Goal: Task Accomplishment & Management: Manage account settings

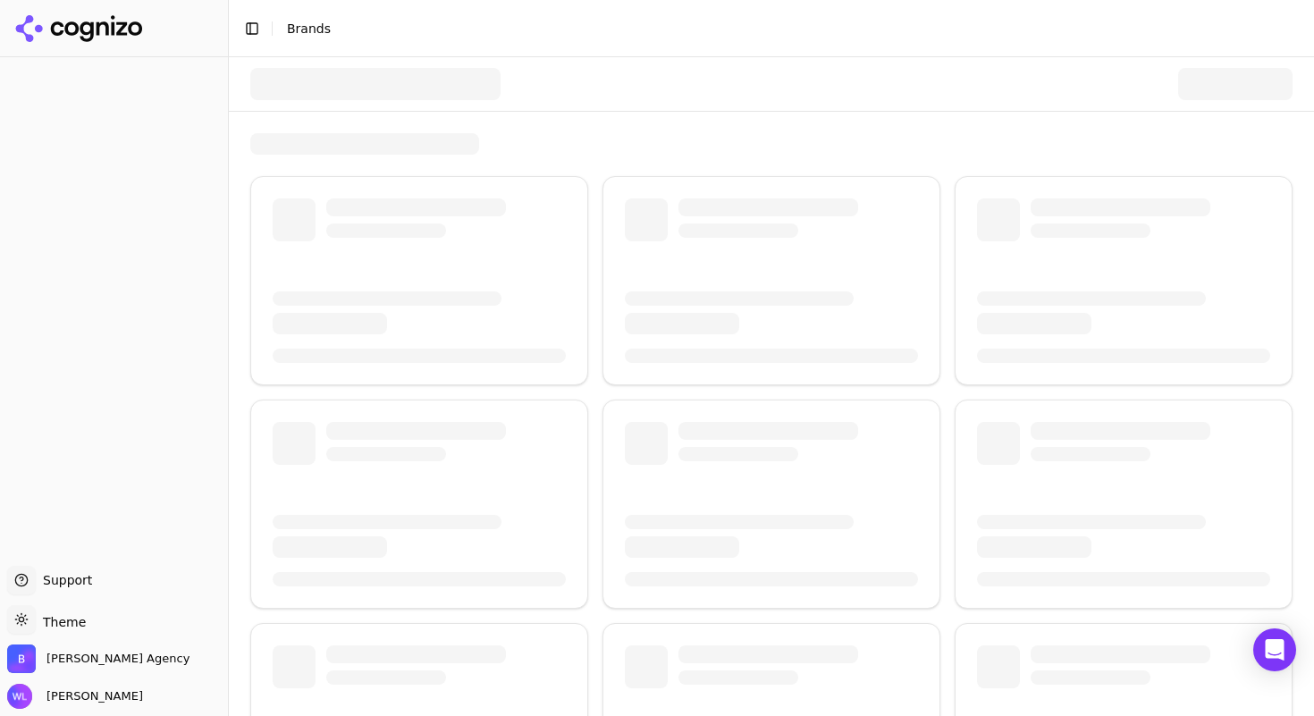
click at [791, 283] on div at bounding box center [772, 280] width 338 height 209
click at [69, 693] on span "[PERSON_NAME]" at bounding box center [91, 696] width 104 height 16
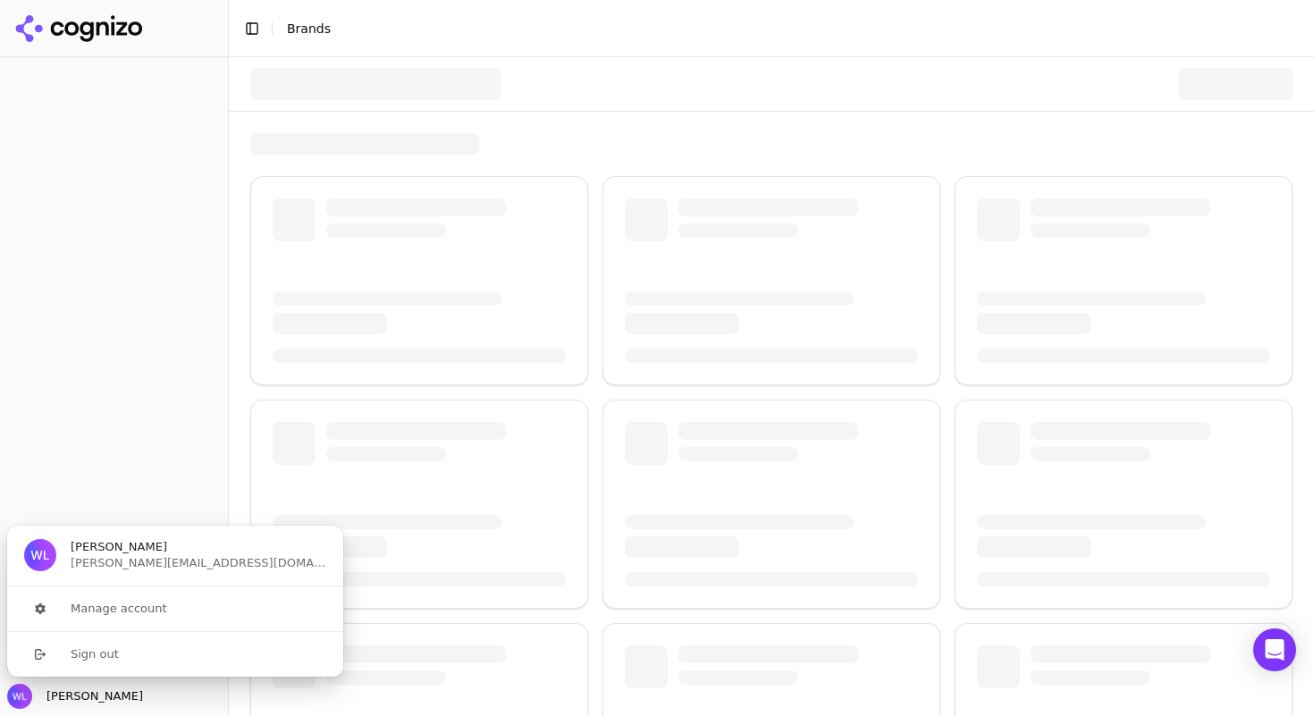
click at [100, 544] on span "[PERSON_NAME]" at bounding box center [119, 547] width 97 height 16
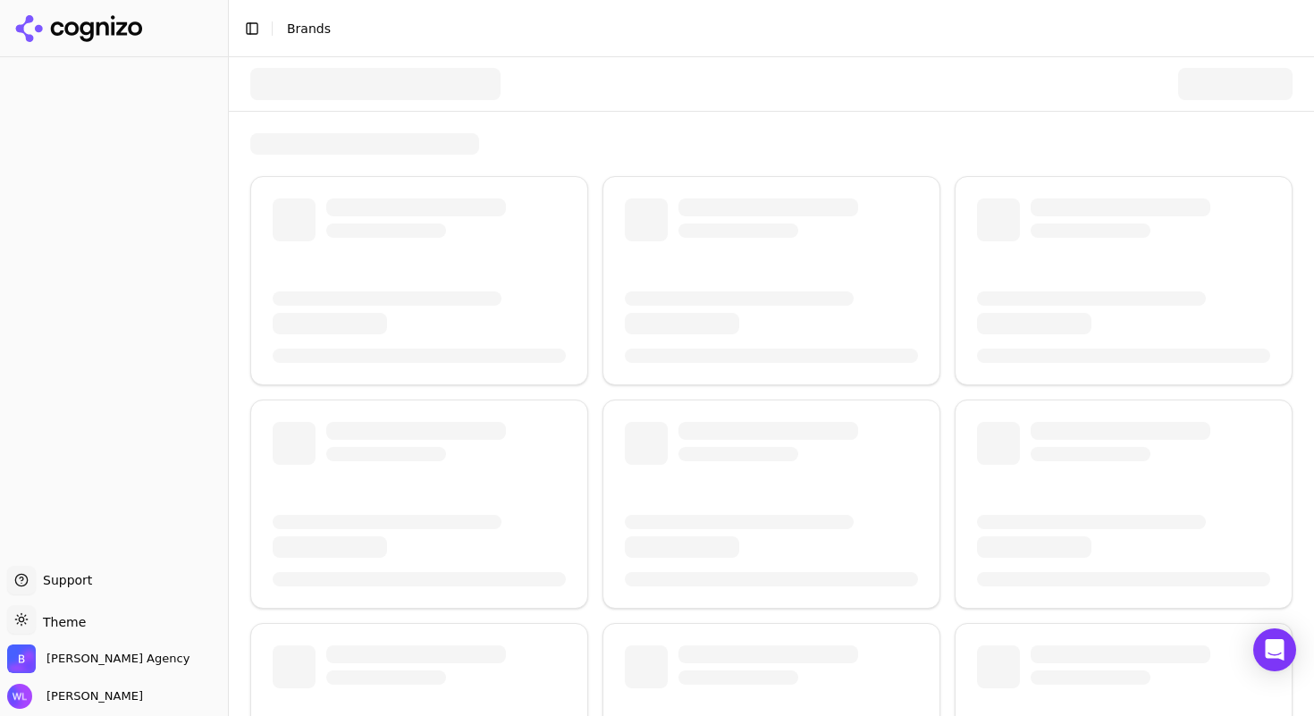
drag, startPoint x: 114, startPoint y: 258, endPoint x: 110, endPoint y: 312, distance: 53.8
click at [114, 259] on div at bounding box center [114, 308] width 228 height 502
click at [76, 662] on span "[PERSON_NAME] Agency" at bounding box center [117, 659] width 143 height 16
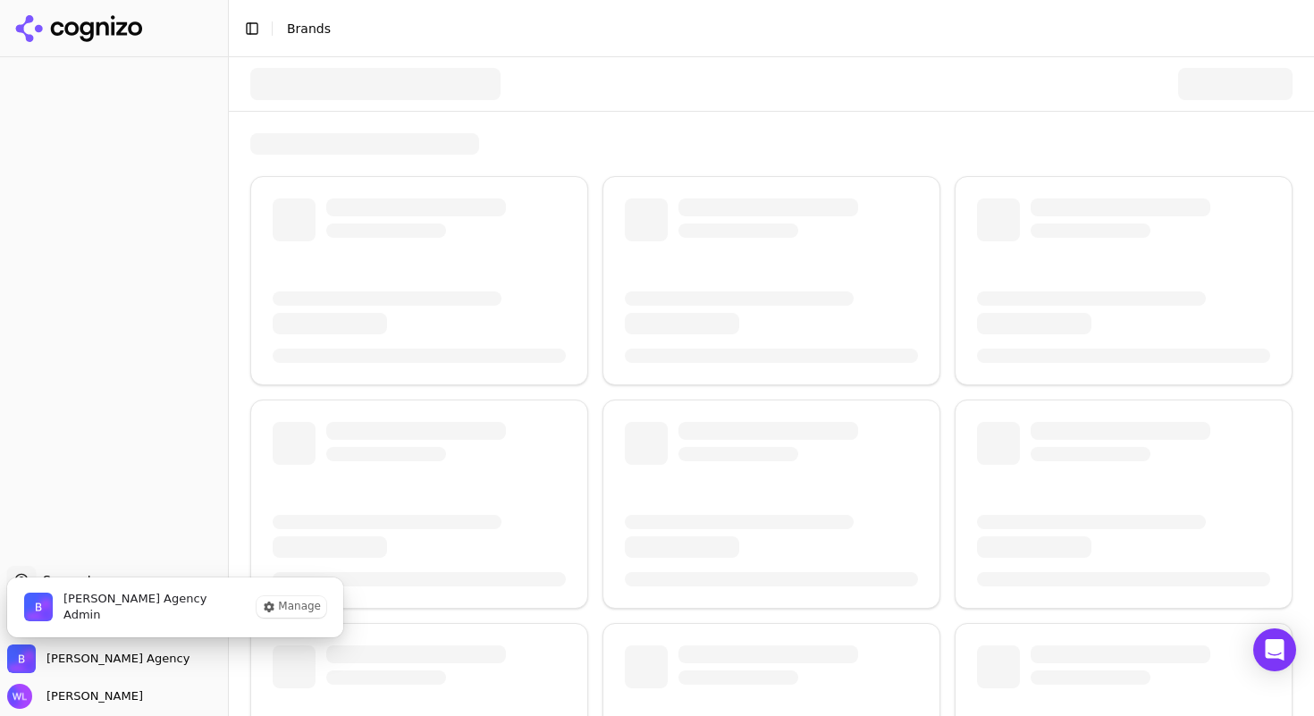
click at [116, 609] on span "Admin" at bounding box center [134, 615] width 143 height 16
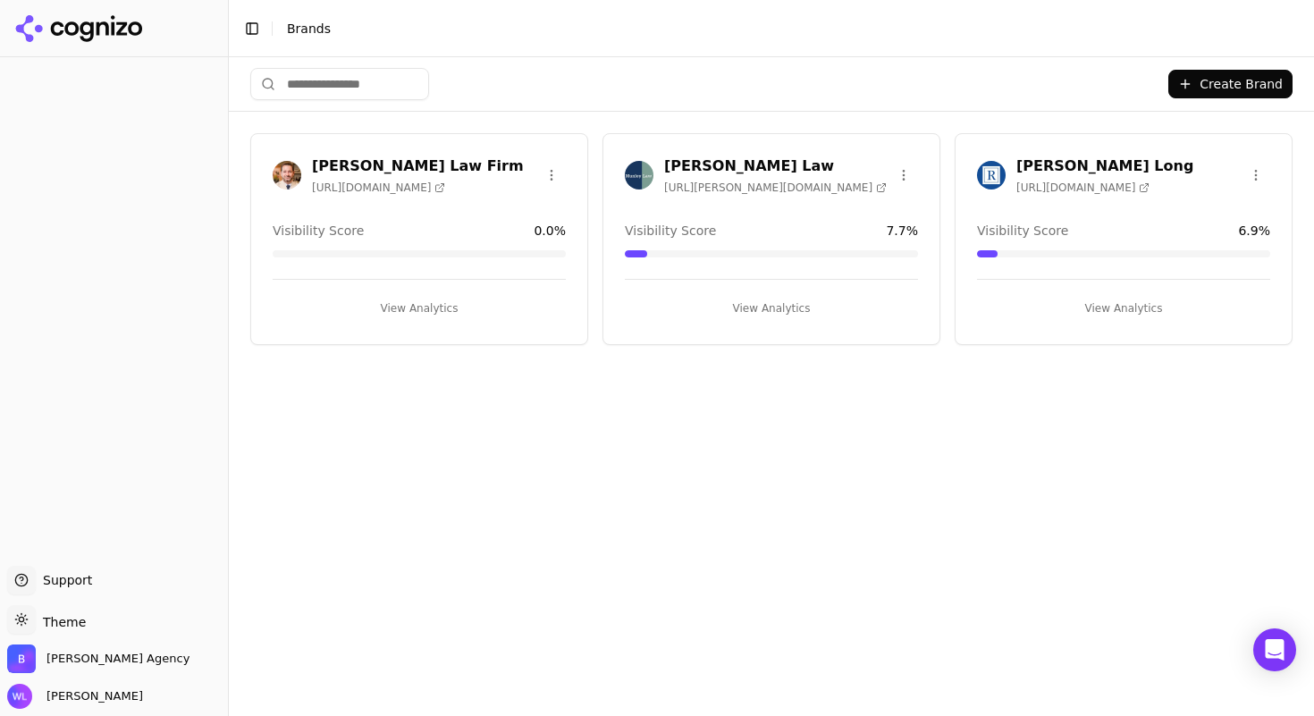
click at [688, 169] on h3 "[PERSON_NAME] Law" at bounding box center [775, 166] width 223 height 21
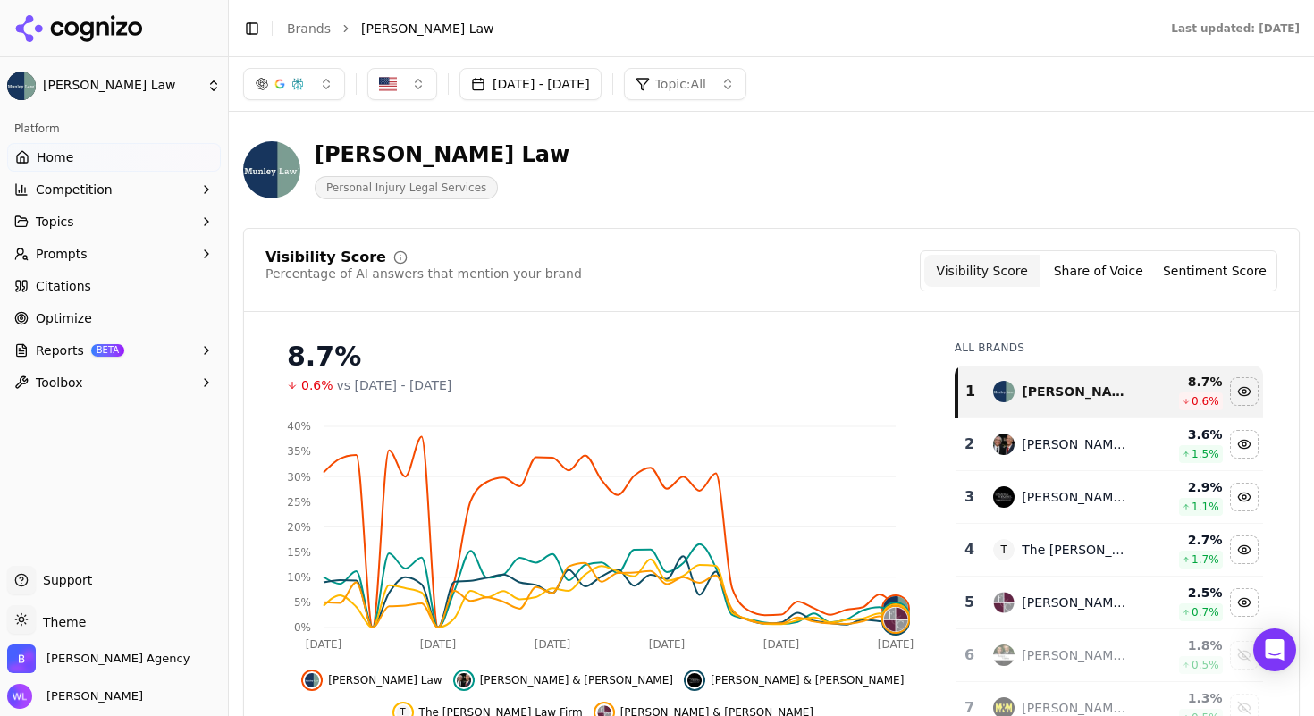
click at [582, 83] on button "[DATE] - [DATE]" at bounding box center [531, 84] width 142 height 32
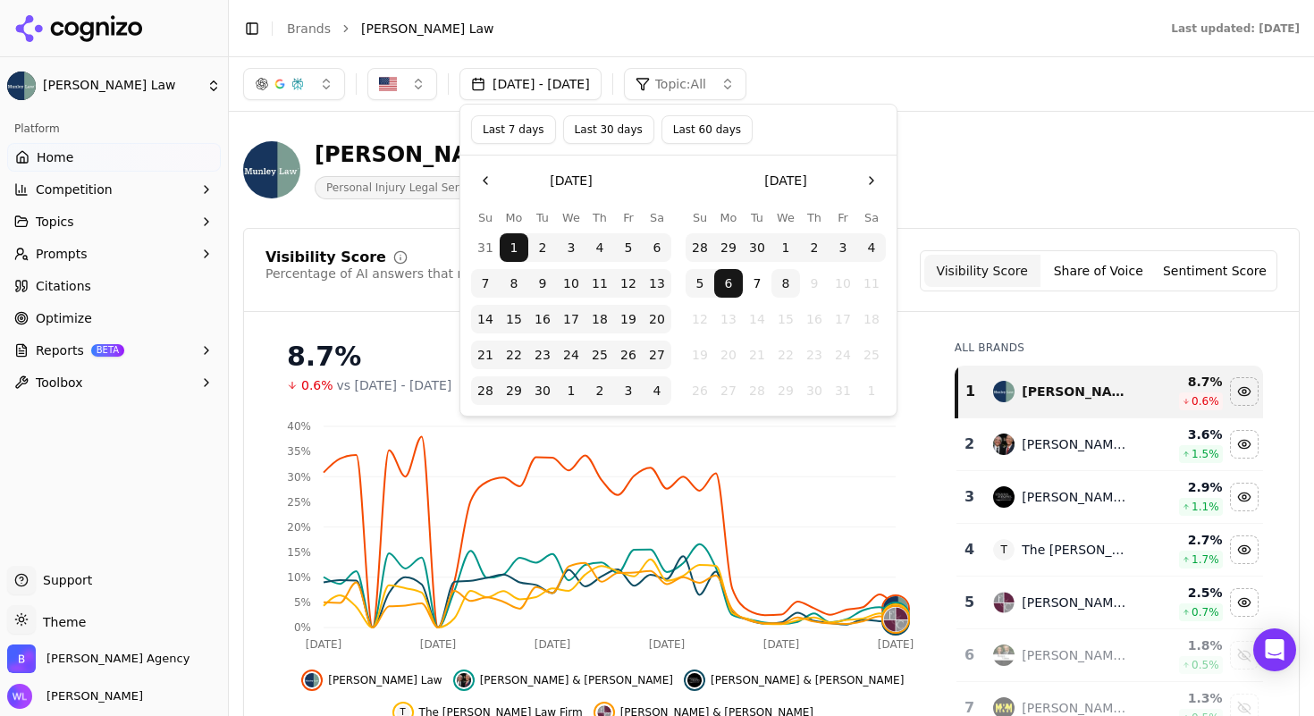
click at [523, 244] on button "1" at bounding box center [514, 247] width 29 height 29
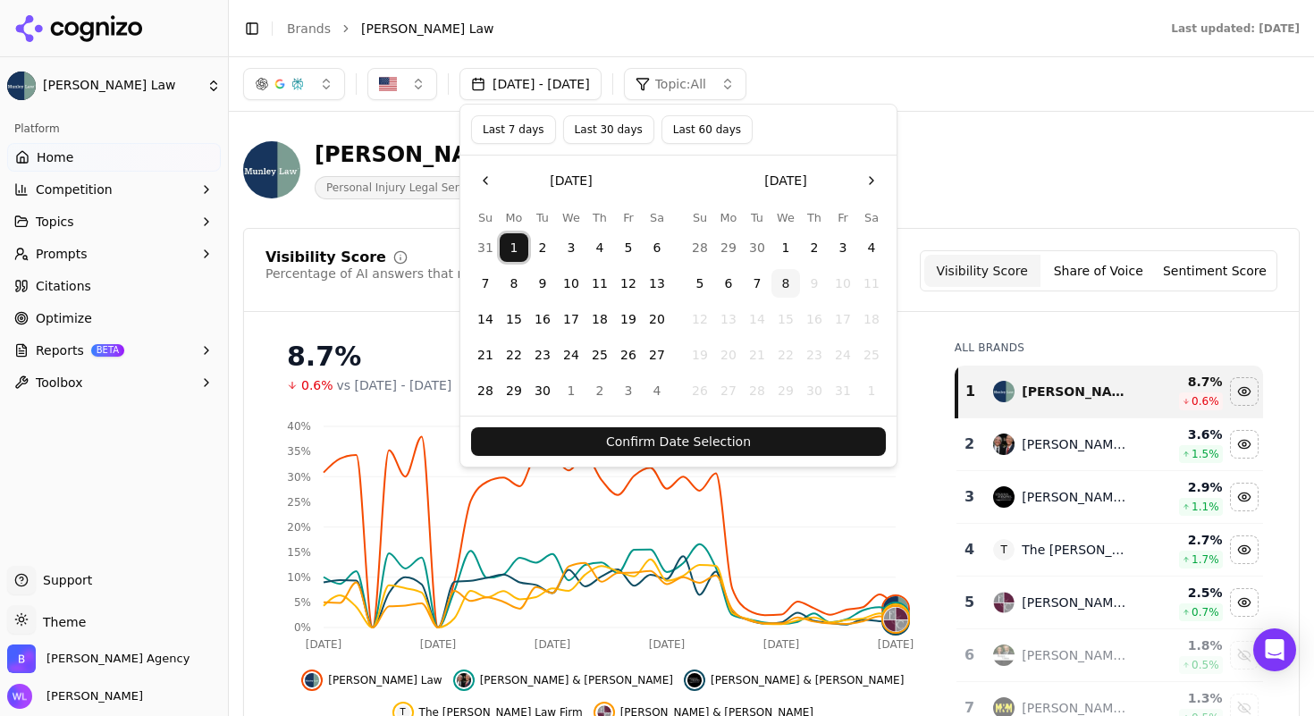
click at [796, 276] on button "8" at bounding box center [786, 283] width 29 height 29
click at [685, 438] on button "Confirm Date Selection" at bounding box center [678, 441] width 415 height 29
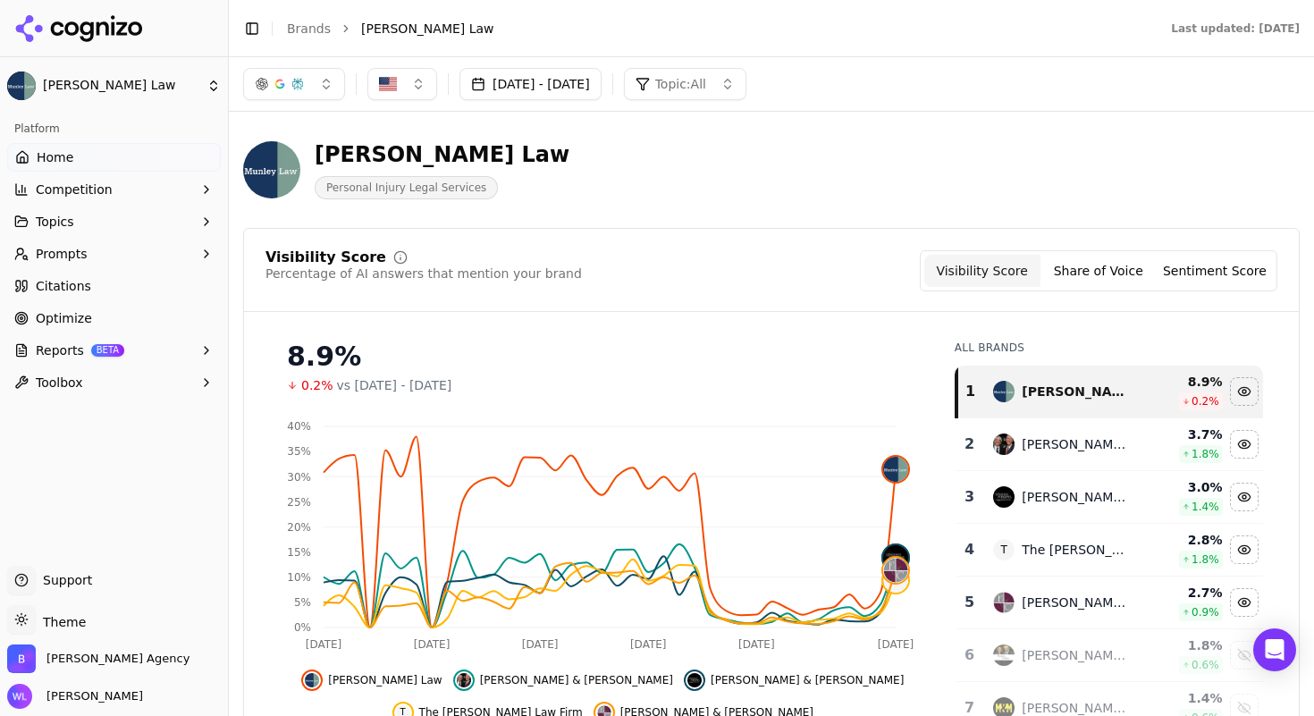
click at [567, 71] on button "[DATE] - [DATE]" at bounding box center [531, 84] width 142 height 32
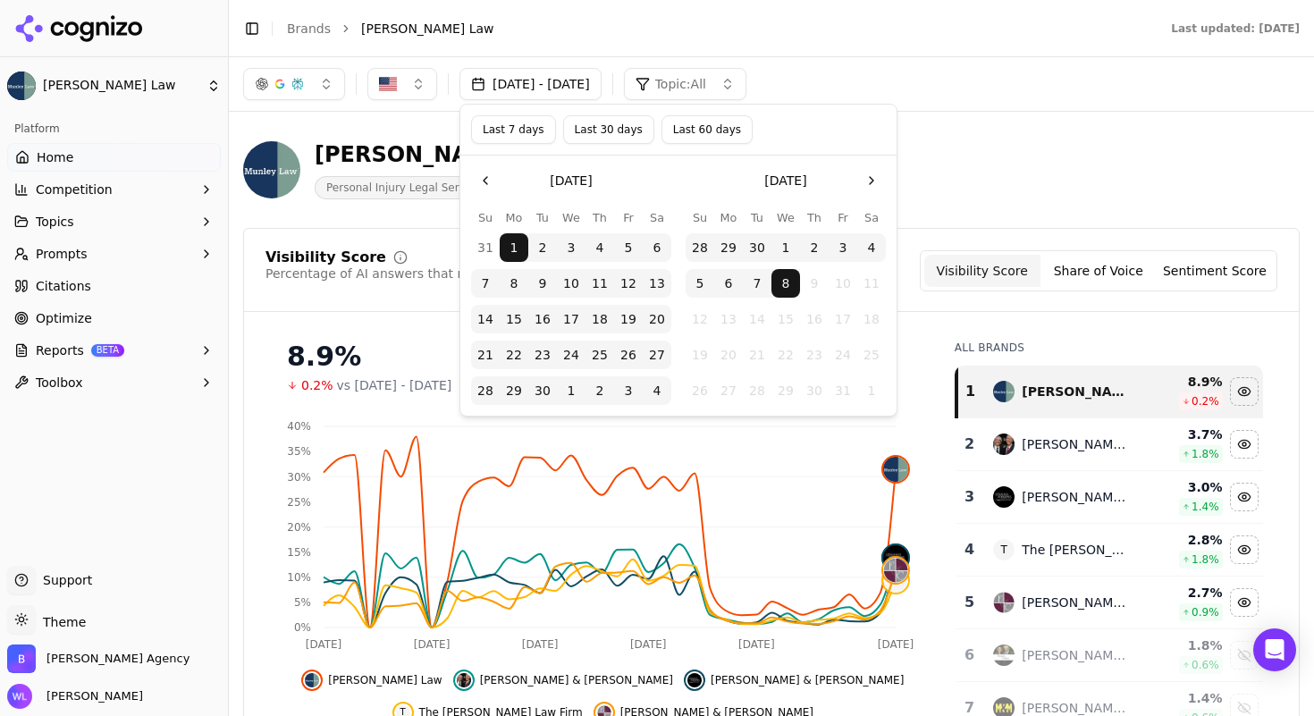
click at [484, 174] on button "Go to the Previous Month" at bounding box center [485, 180] width 29 height 29
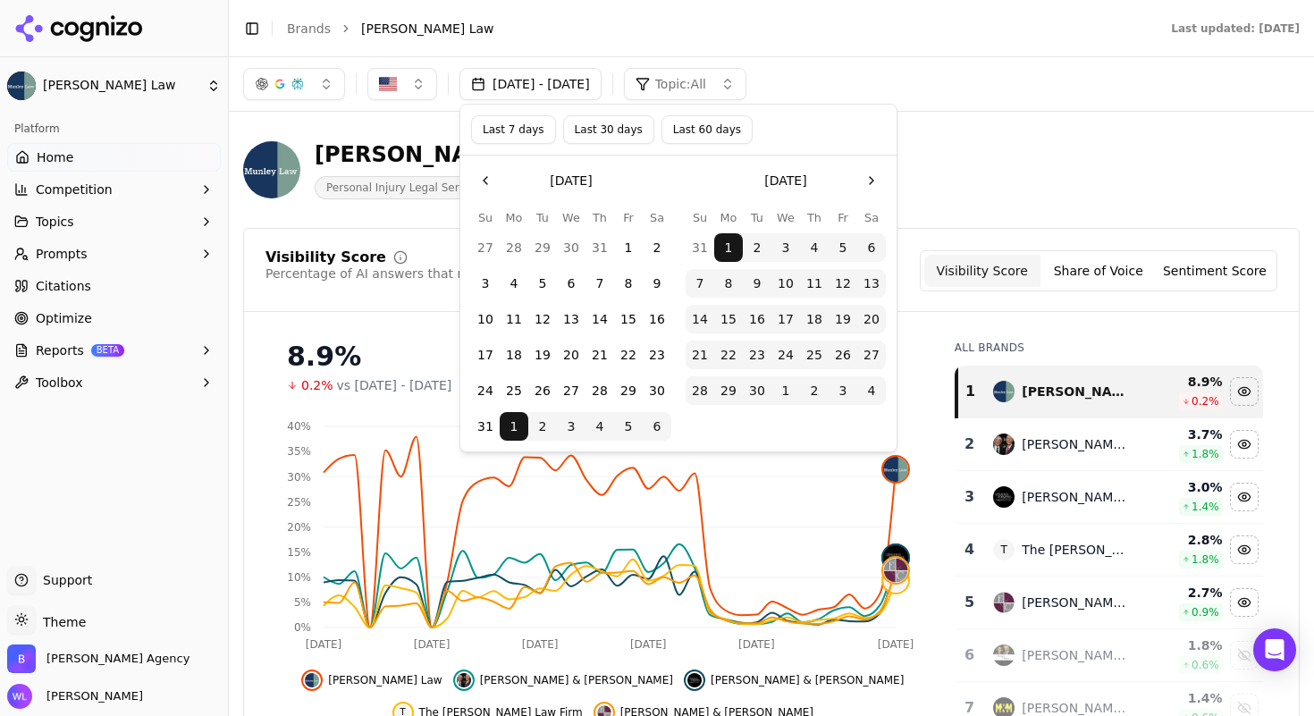
click at [620, 242] on button "1" at bounding box center [628, 247] width 29 height 29
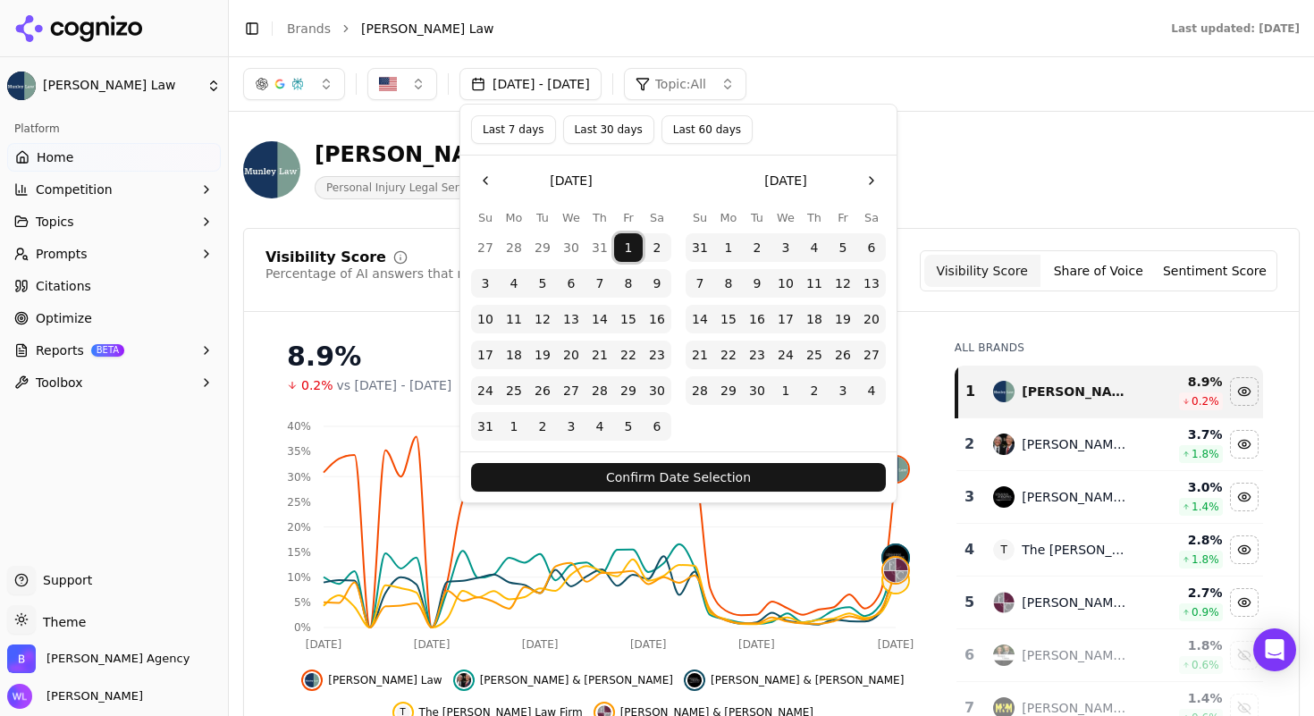
click at [494, 427] on button "31" at bounding box center [485, 426] width 29 height 29
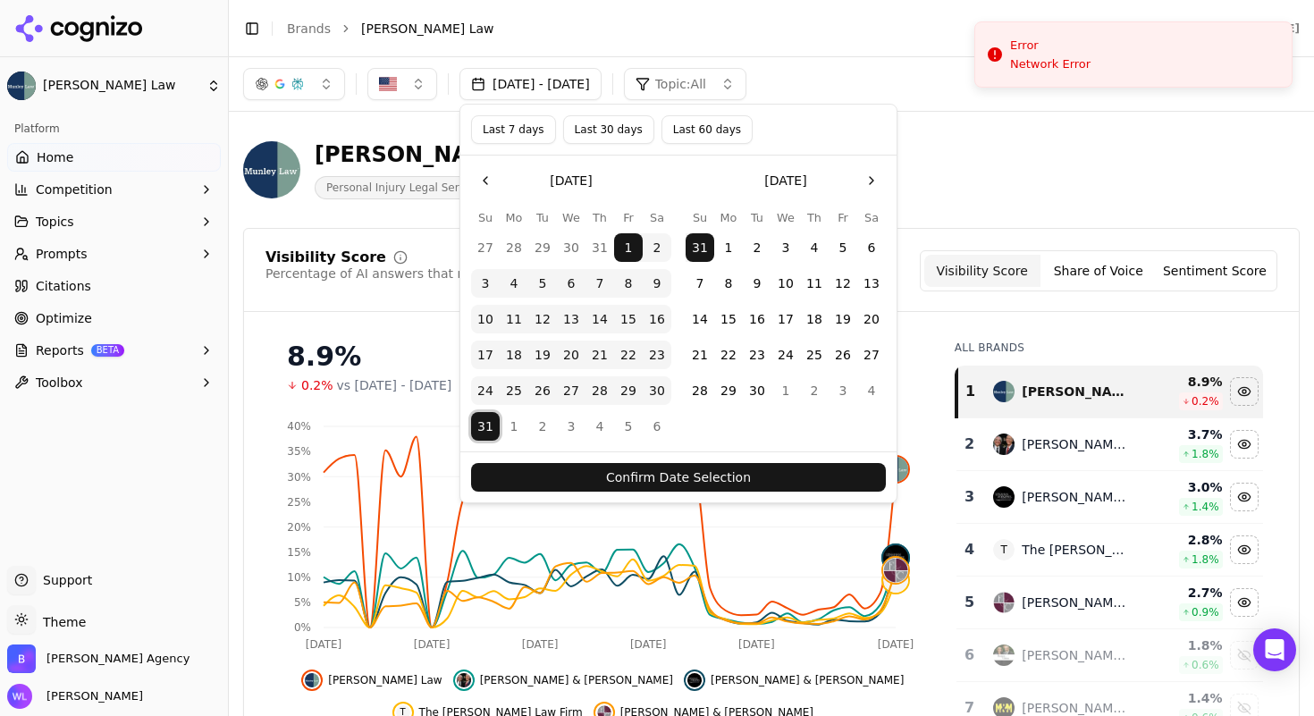
click at [591, 478] on button "Confirm Date Selection" at bounding box center [678, 477] width 415 height 29
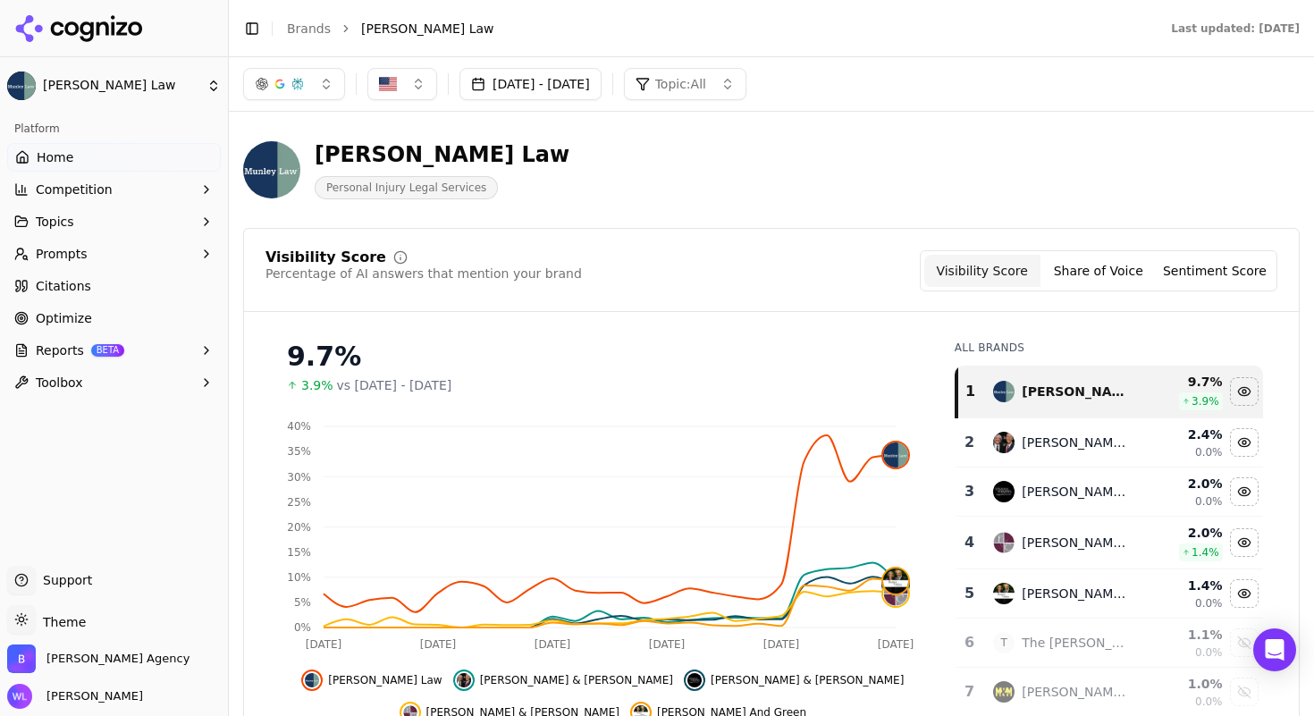
click at [602, 90] on button "[DATE] - [DATE]" at bounding box center [531, 84] width 142 height 32
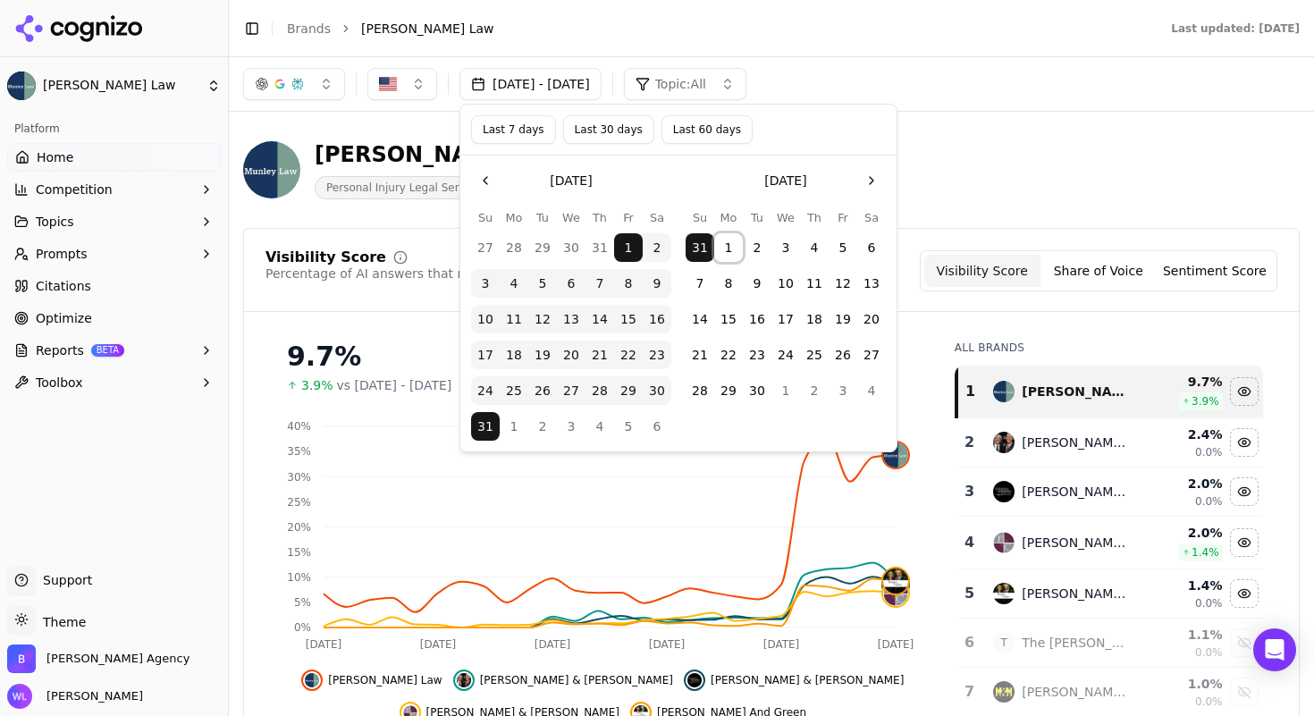
click at [723, 246] on button "1" at bounding box center [728, 247] width 29 height 29
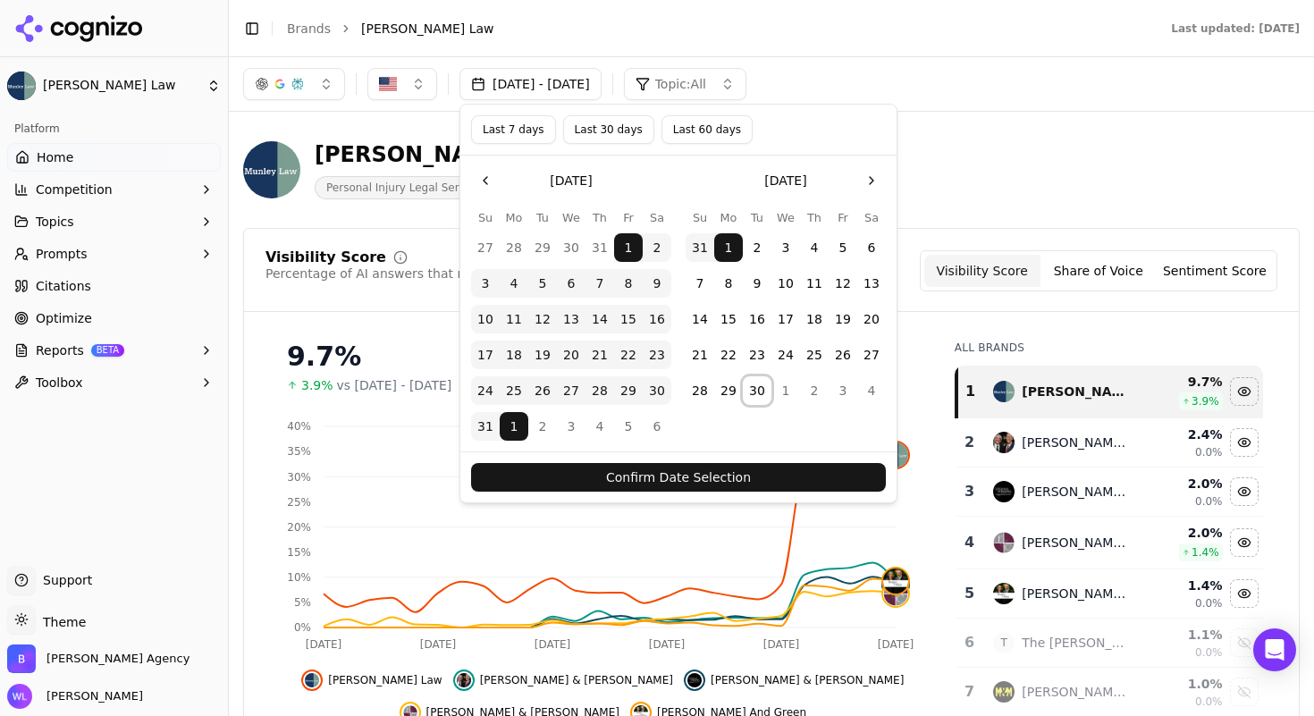
click at [753, 403] on button "30" at bounding box center [757, 390] width 29 height 29
click at [659, 476] on button "Confirm Date Selection" at bounding box center [678, 477] width 415 height 29
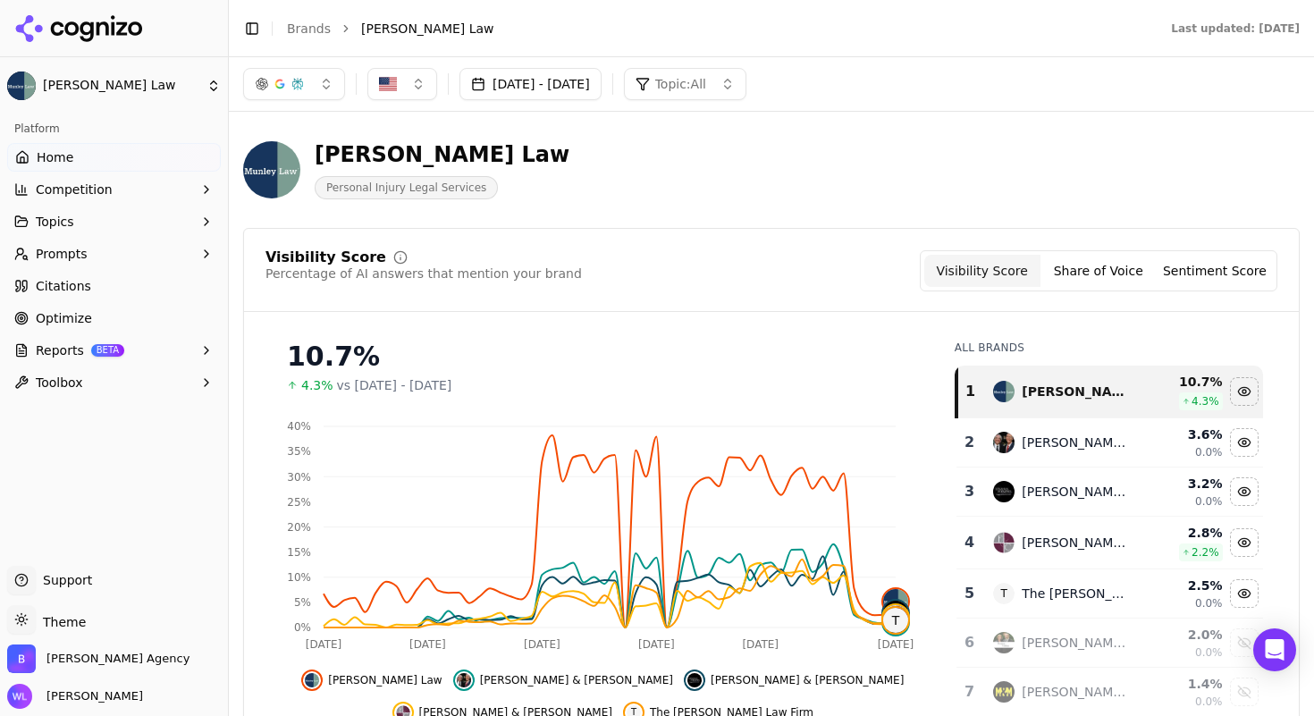
click at [560, 80] on button "Aug 01, 2025 - Sep 30, 2025" at bounding box center [531, 84] width 142 height 32
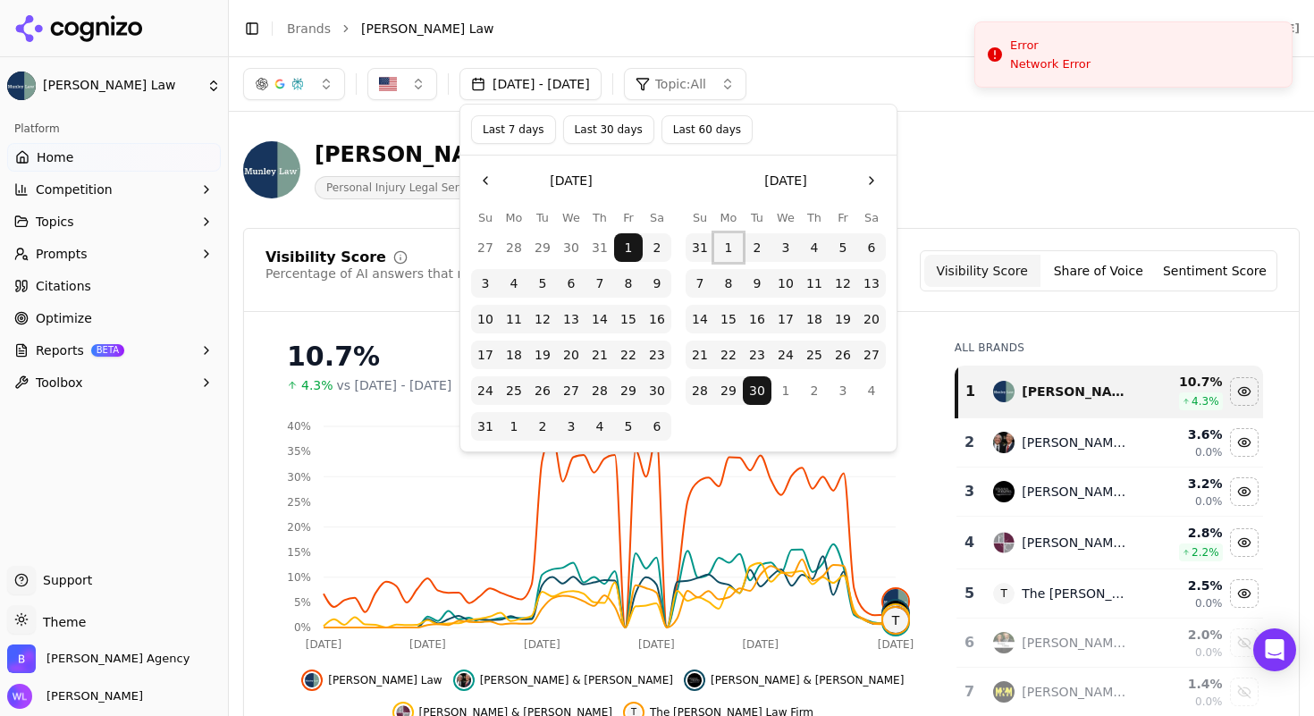
click at [724, 249] on button "1" at bounding box center [728, 247] width 29 height 29
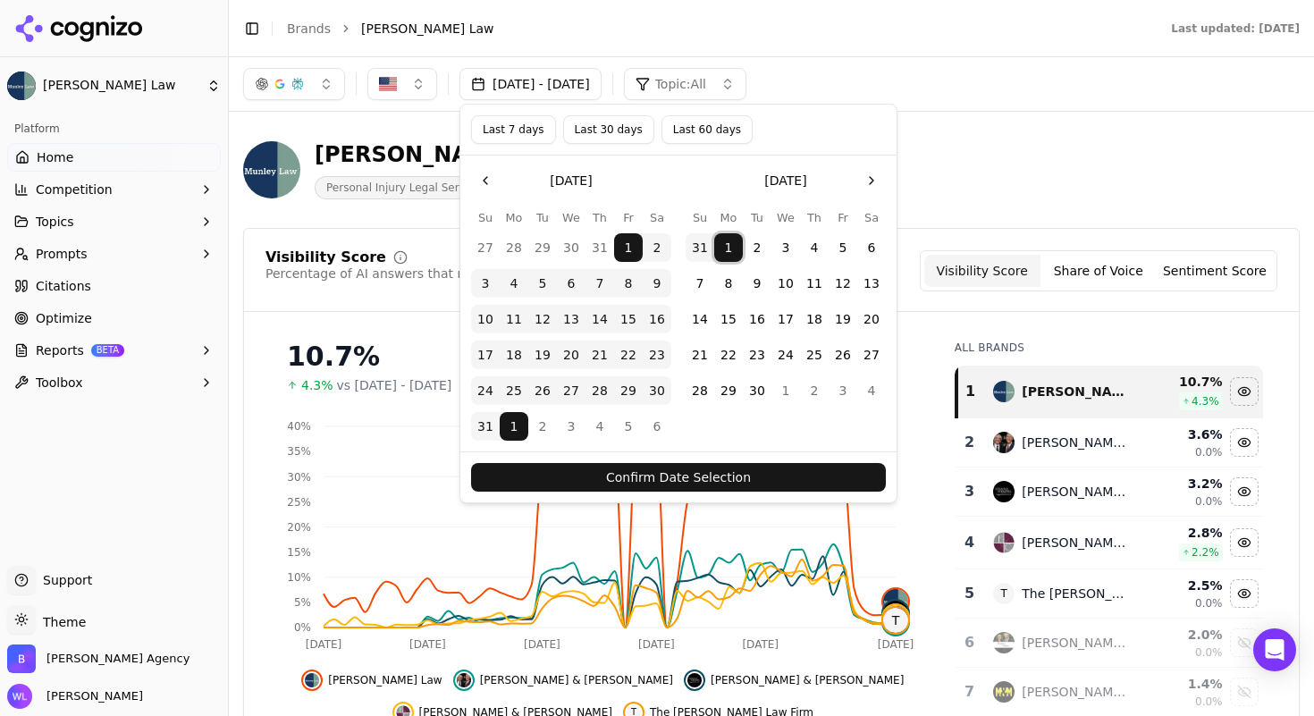
click at [1168, 165] on div "Munley Law Personal Injury Legal Services" at bounding box center [771, 170] width 1057 height 88
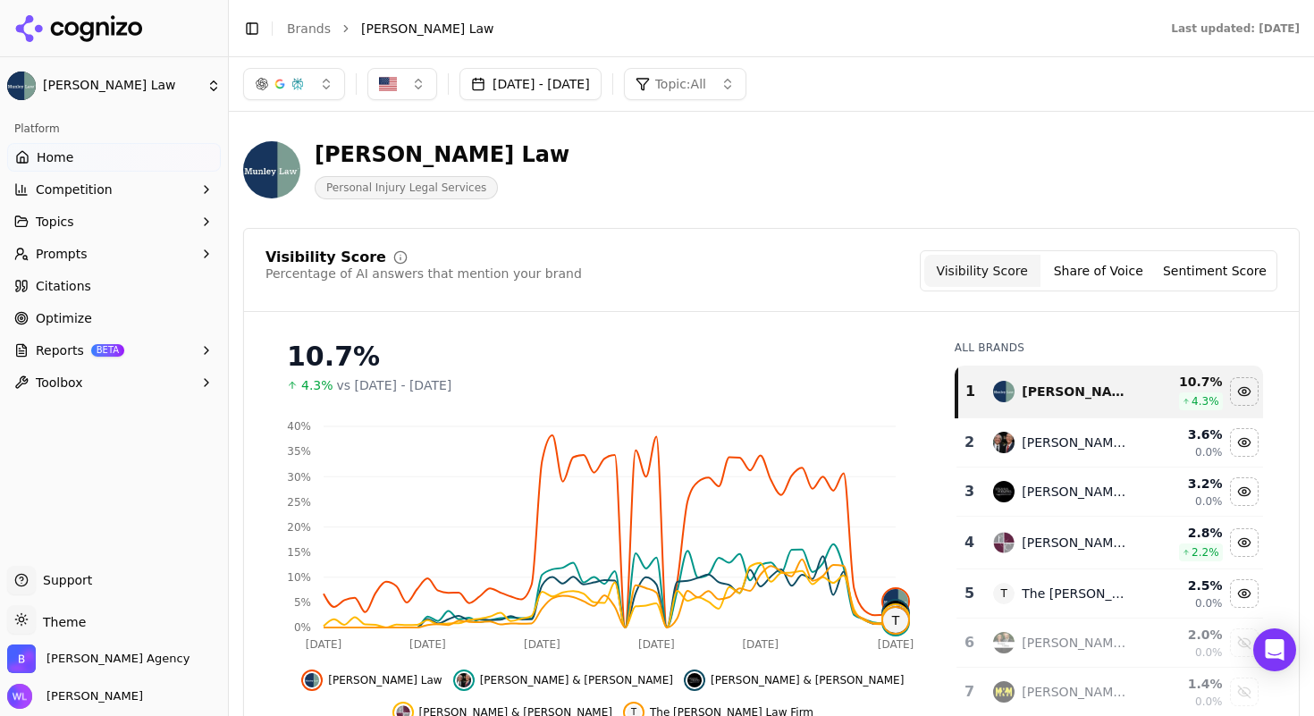
click at [523, 93] on button "Aug 01, 2025 - Sep 30, 2025" at bounding box center [531, 84] width 142 height 32
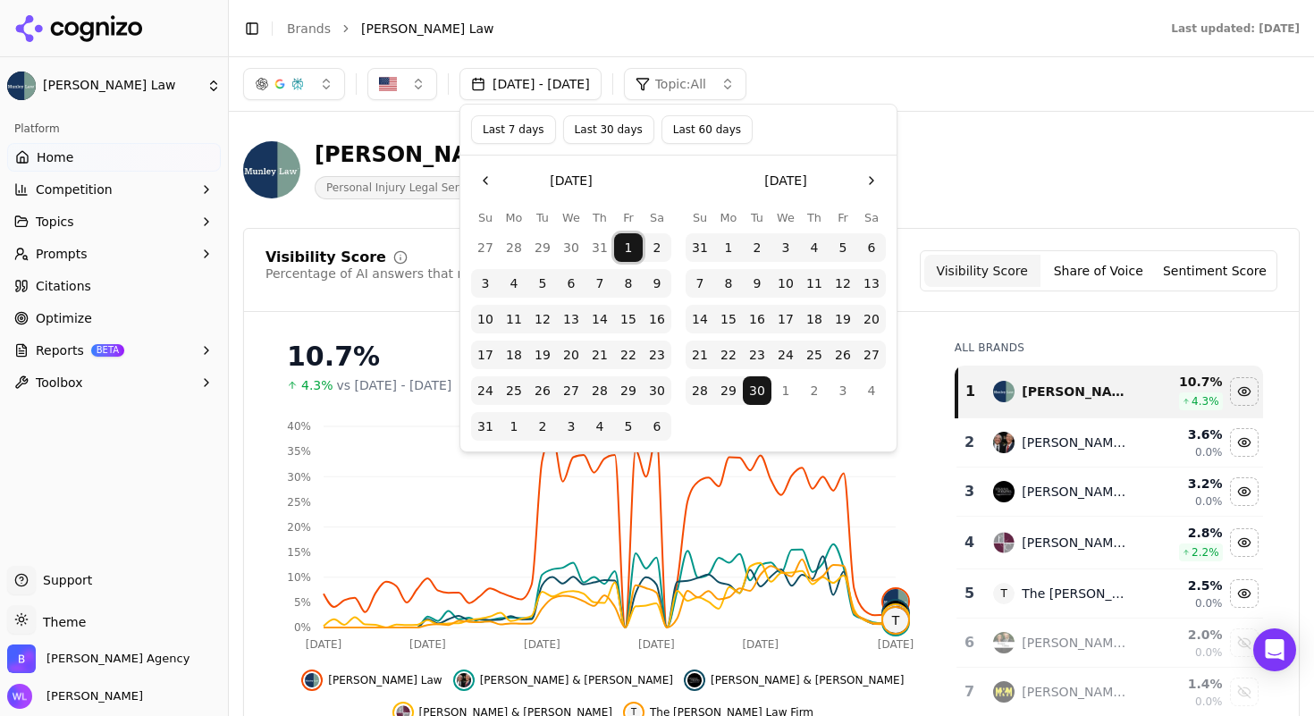
drag, startPoint x: 632, startPoint y: 258, endPoint x: 712, endPoint y: 246, distance: 80.5
click at [732, 246] on div "August 2025 Su Mo Tu We Th Fr Sa 27 28 29 30 31 1 2 3 4 5 6 7 8 9 10 11 12 13 1…" at bounding box center [678, 303] width 415 height 274
click at [731, 251] on button "1" at bounding box center [728, 247] width 29 height 29
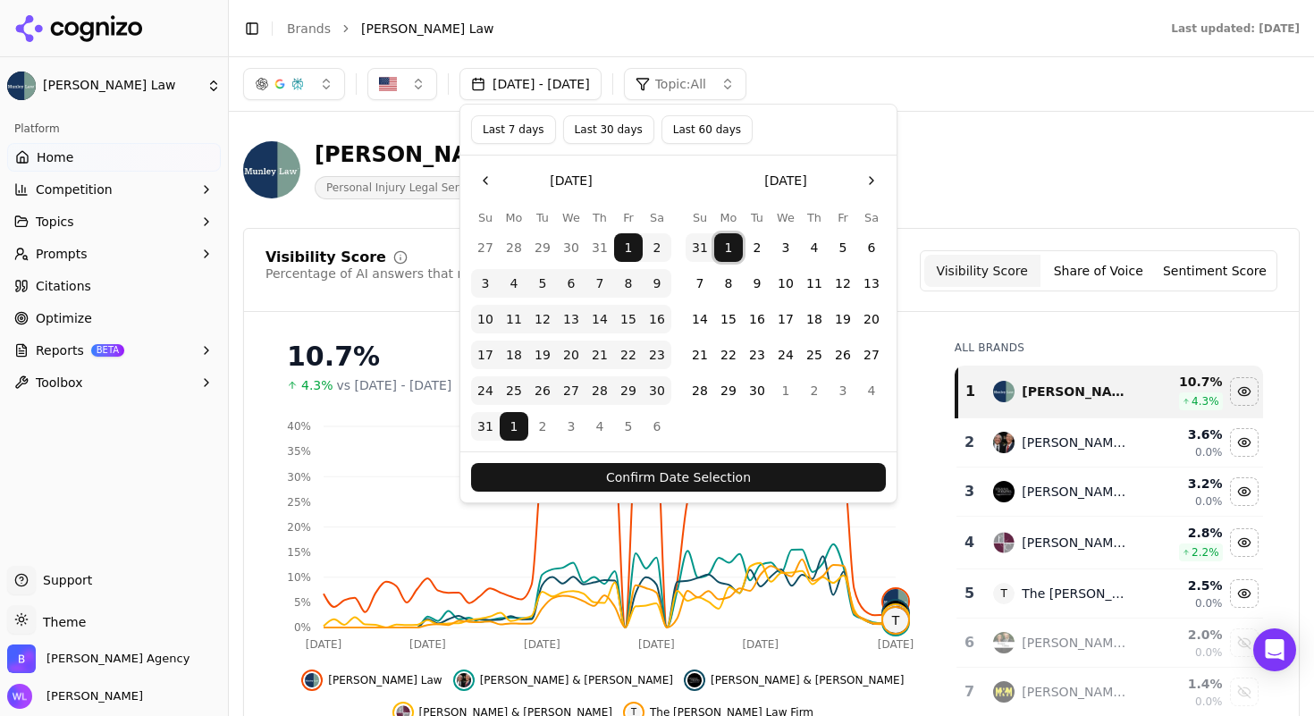
click at [730, 243] on button "1" at bounding box center [728, 247] width 29 height 29
click at [764, 392] on button "30" at bounding box center [757, 390] width 29 height 29
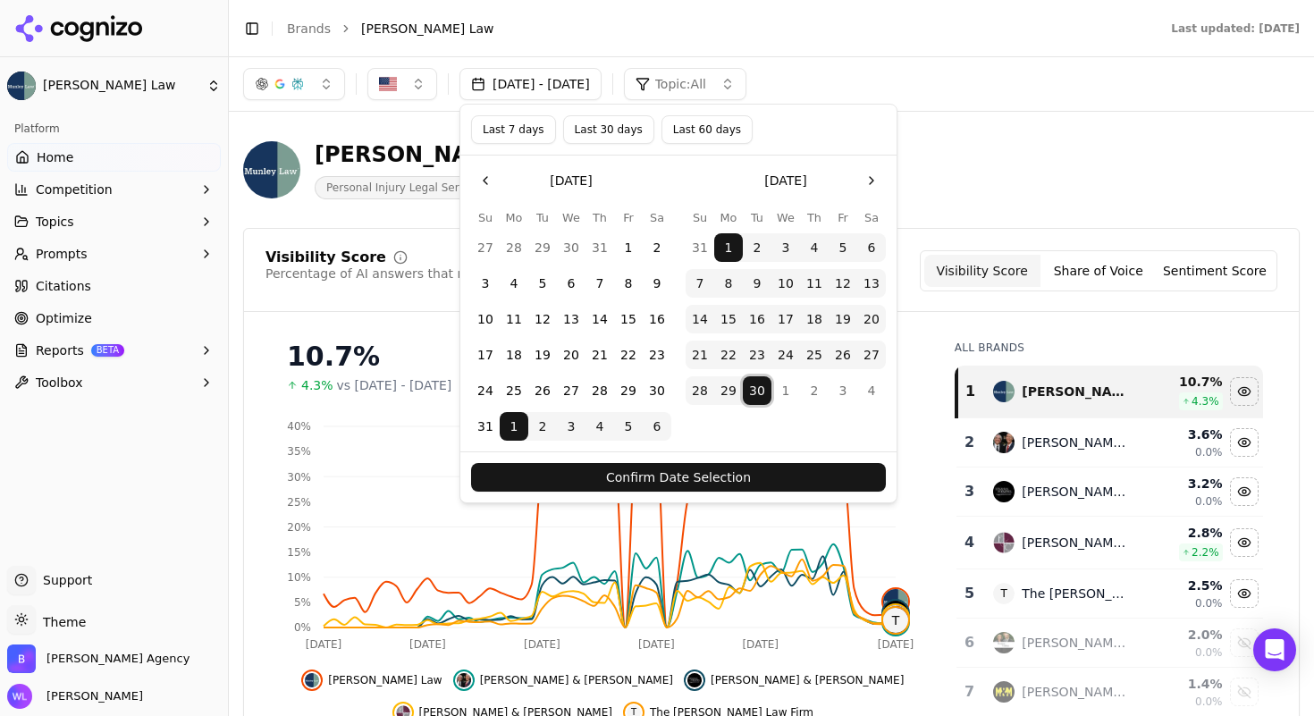
click at [764, 392] on button "30" at bounding box center [757, 390] width 29 height 29
click at [737, 249] on button "1" at bounding box center [728, 247] width 29 height 29
click at [668, 483] on button "Confirm Date Selection" at bounding box center [678, 477] width 415 height 29
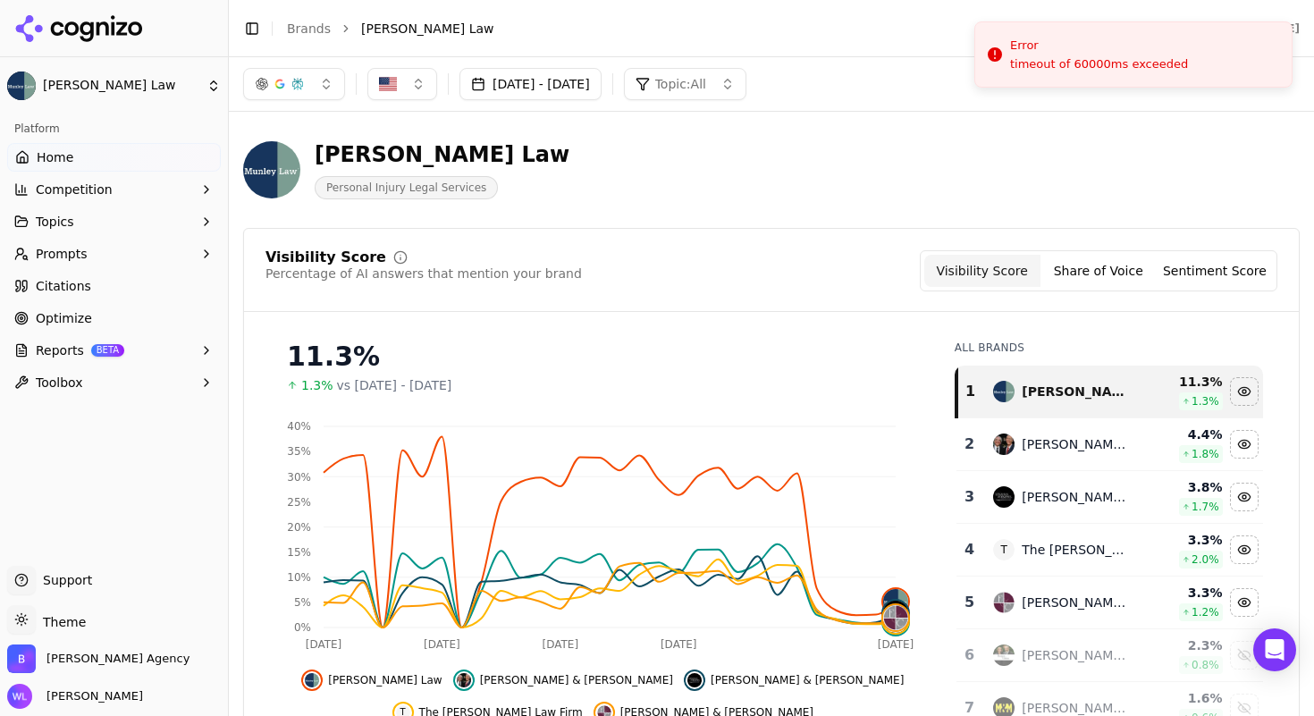
click at [994, 85] on li "Error timeout of 60000ms exceeded" at bounding box center [1134, 54] width 318 height 66
drag, startPoint x: 1244, startPoint y: 37, endPoint x: 460, endPoint y: 190, distance: 798.1
click at [1244, 37] on li "Error timeout of 60000ms exceeded" at bounding box center [1134, 54] width 318 height 66
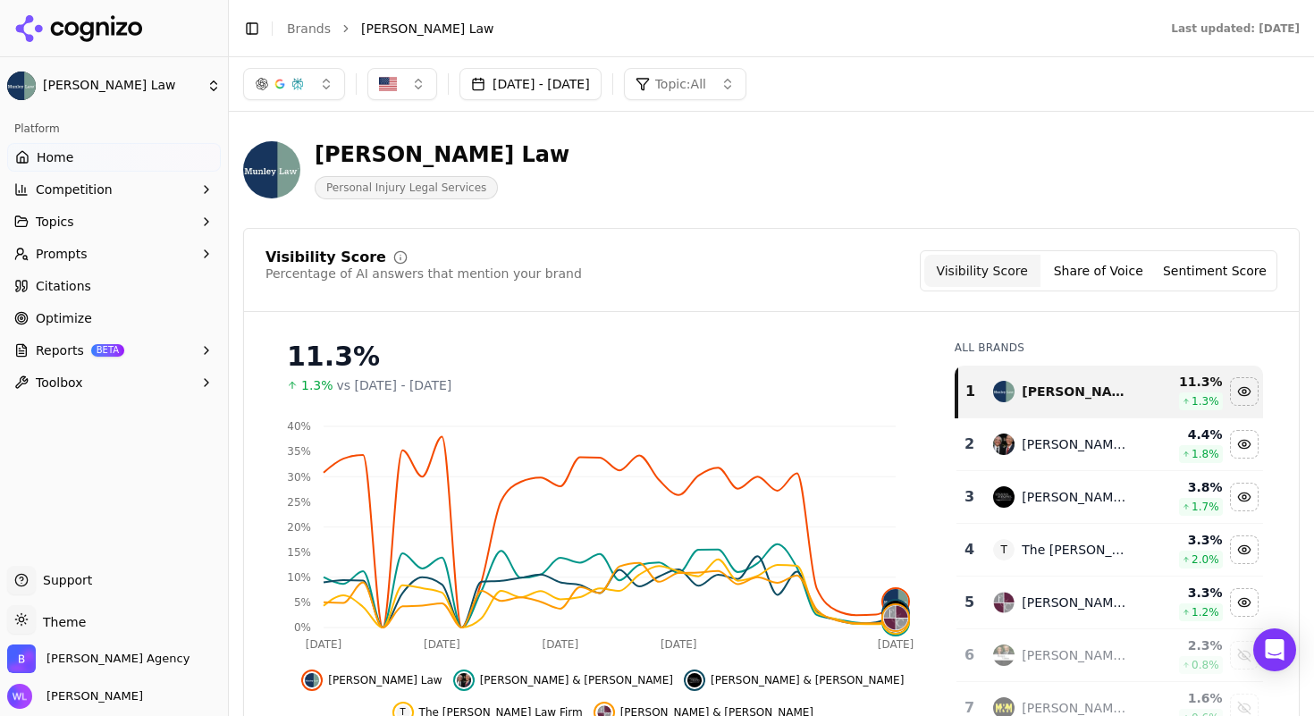
click at [66, 33] on icon at bounding box center [79, 28] width 130 height 27
